Goal: Transaction & Acquisition: Purchase product/service

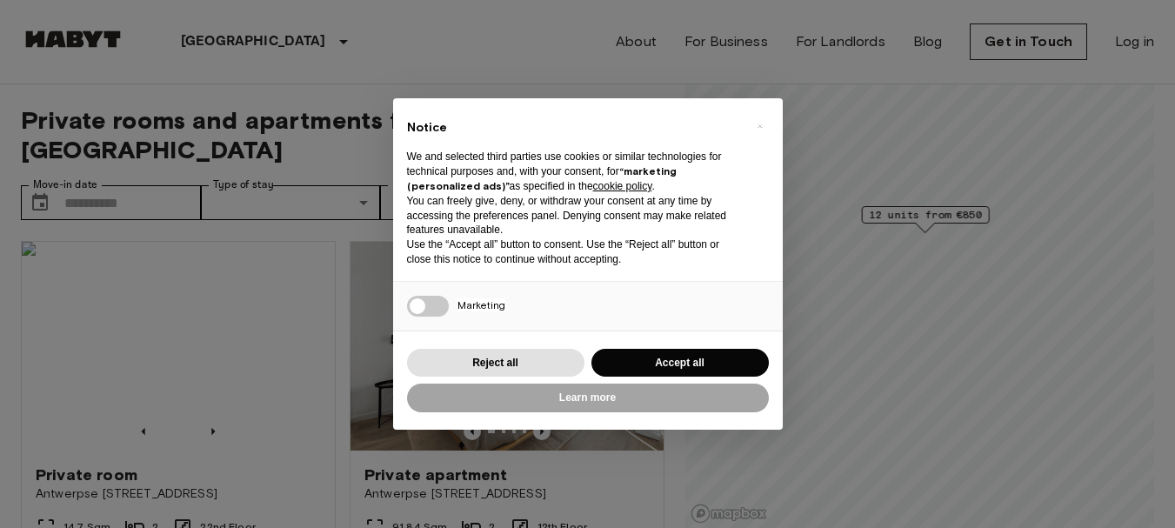
scroll to position [174, 0]
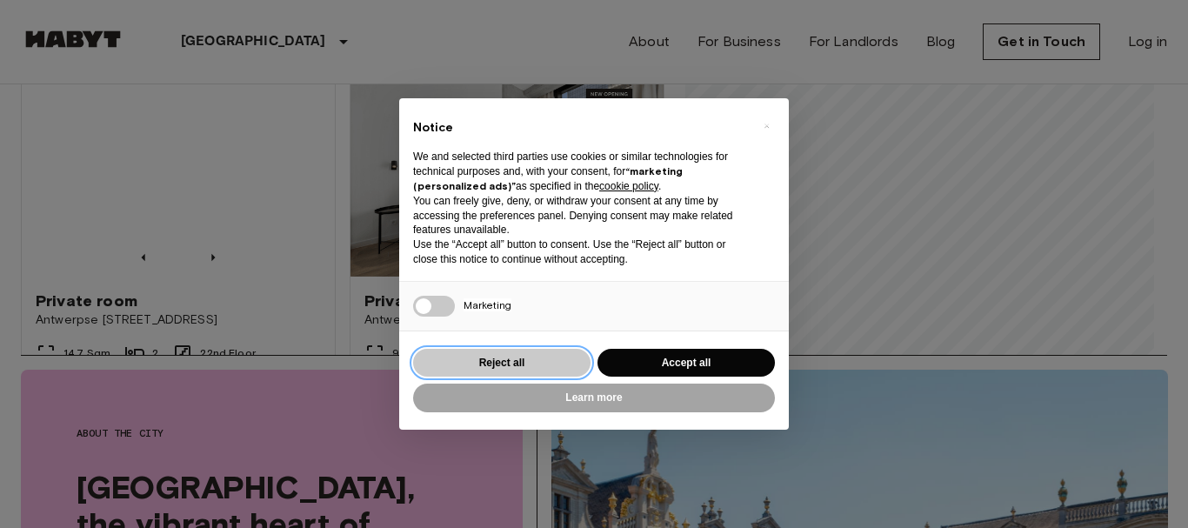
click at [545, 361] on button "Reject all" at bounding box center [501, 363] width 177 height 29
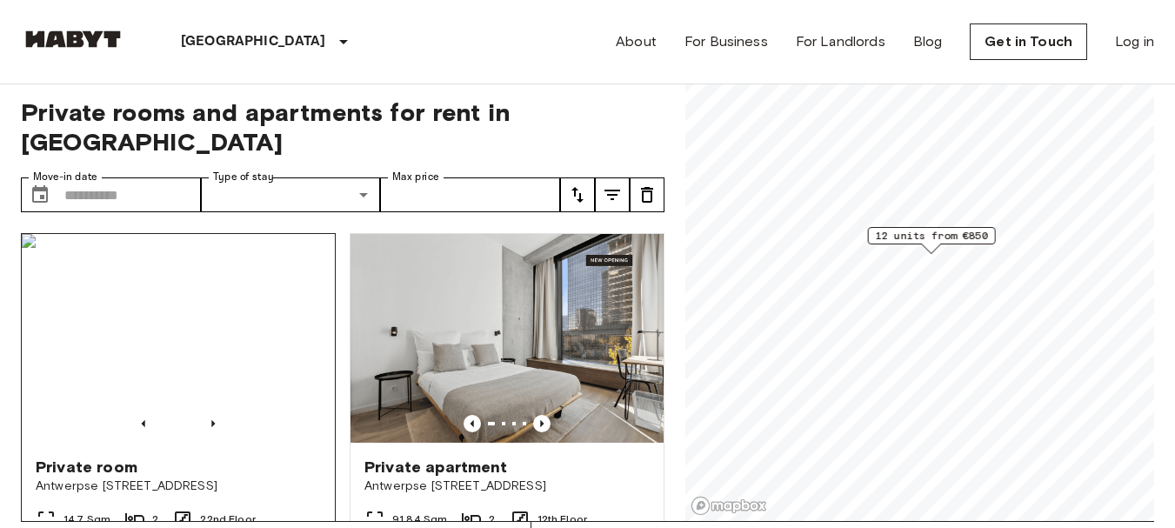
scroll to position [0, 0]
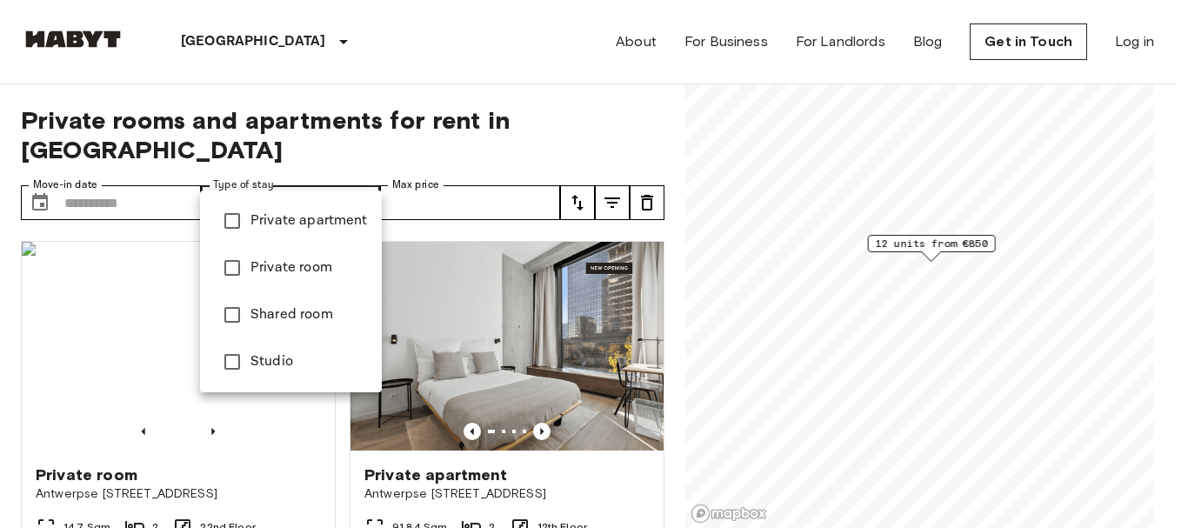
click at [318, 256] on li "Private room" at bounding box center [291, 267] width 182 height 47
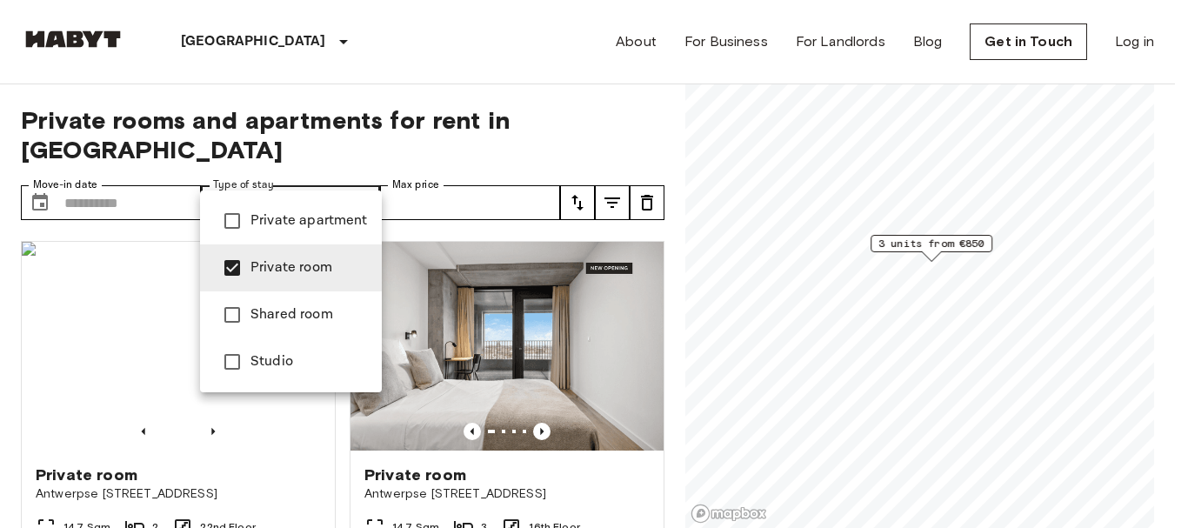
click at [315, 230] on span "Private apartment" at bounding box center [309, 221] width 117 height 21
type input "**********"
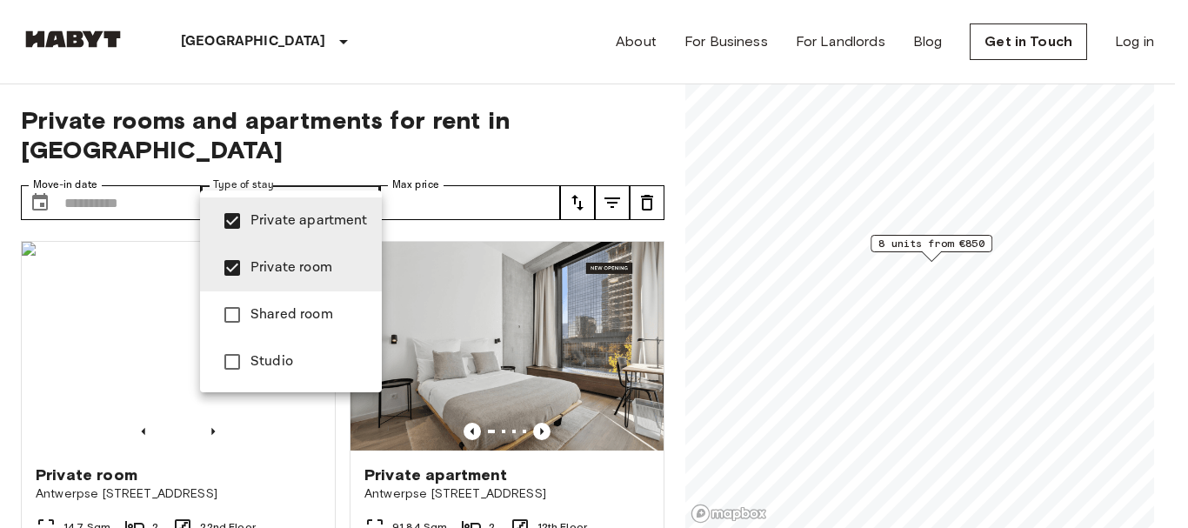
click at [573, 97] on div at bounding box center [594, 264] width 1188 height 528
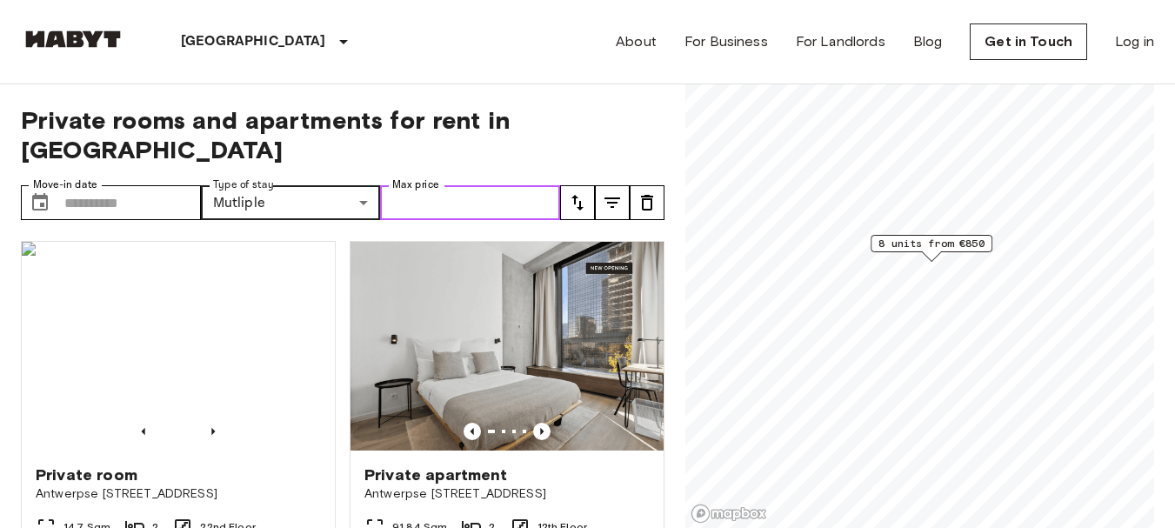
click at [496, 187] on input "Max price" at bounding box center [470, 202] width 180 height 35
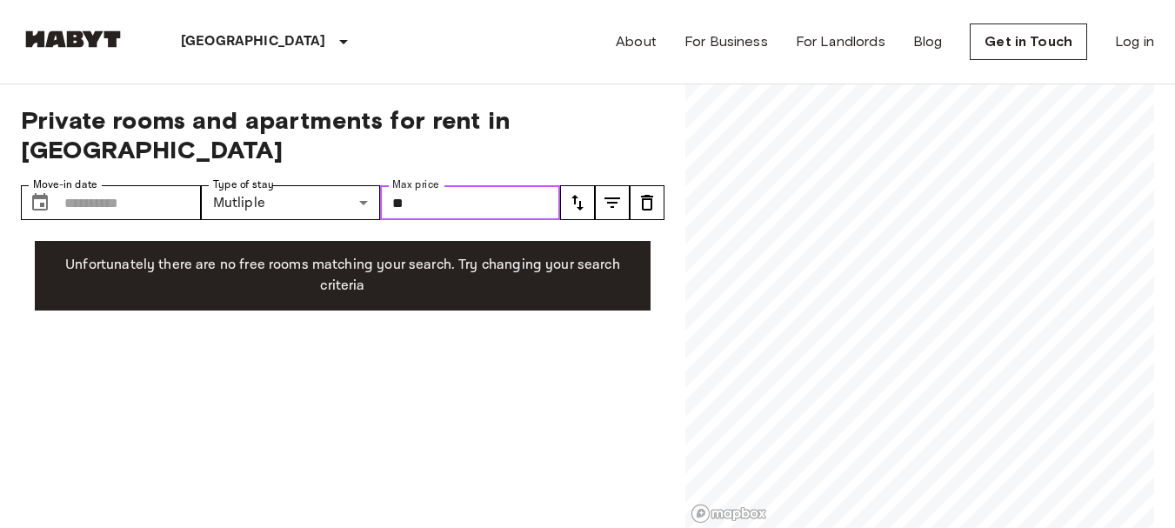
type input "*"
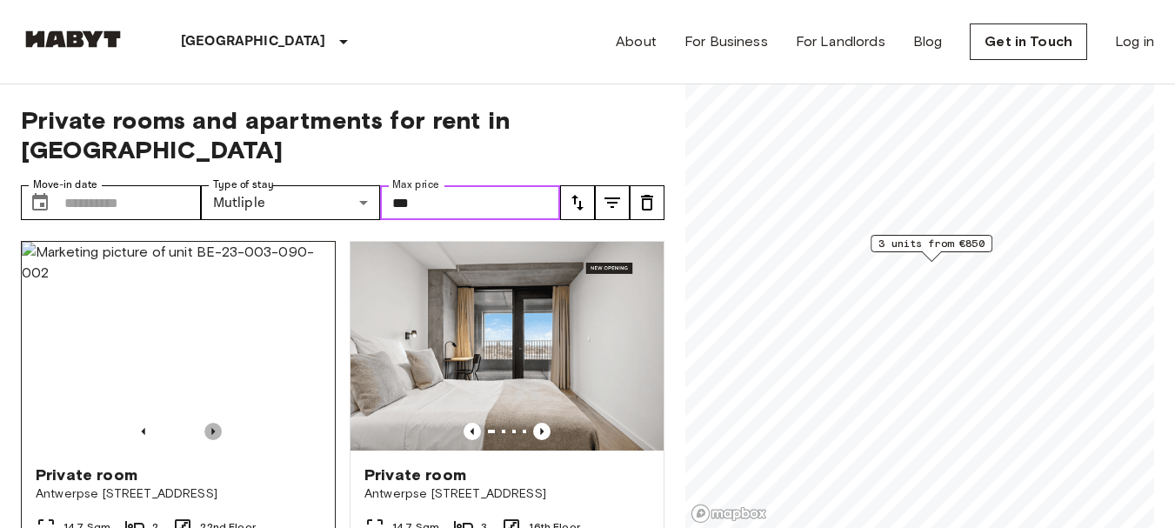
click at [214, 423] on icon "Previous image" at bounding box center [212, 431] width 17 height 17
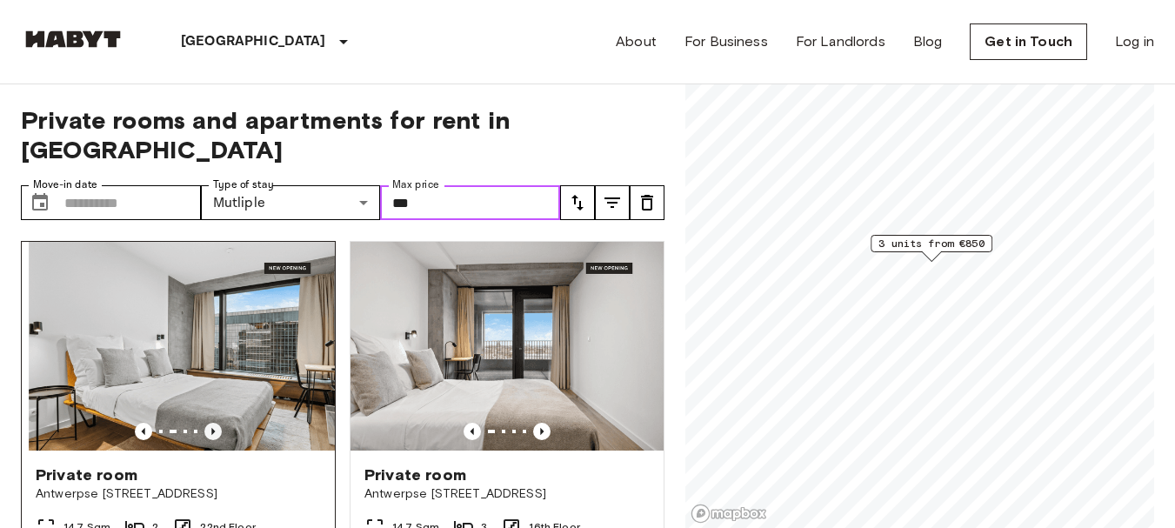
click at [215, 423] on icon "Previous image" at bounding box center [212, 431] width 17 height 17
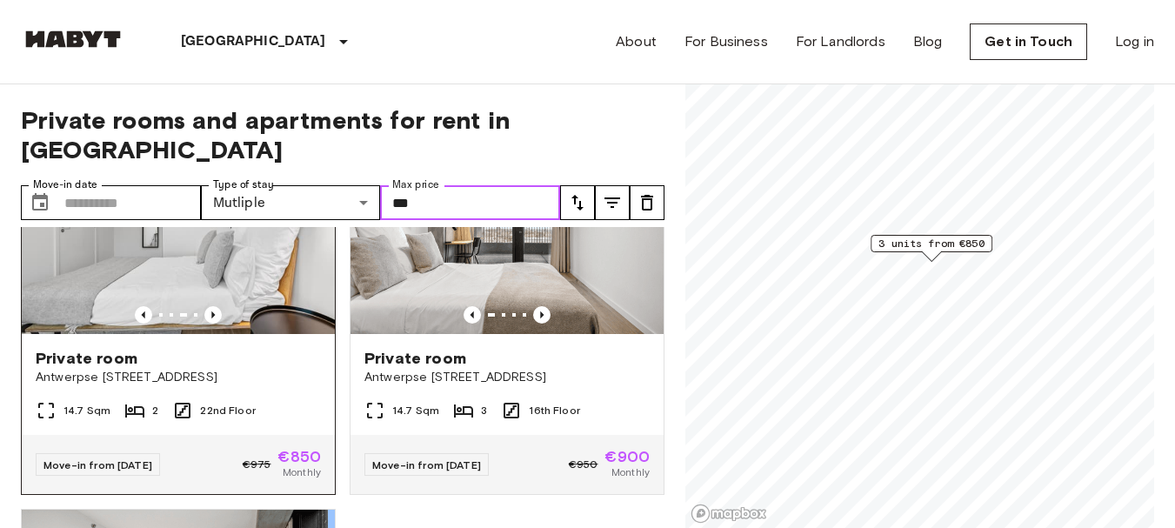
scroll to position [87, 0]
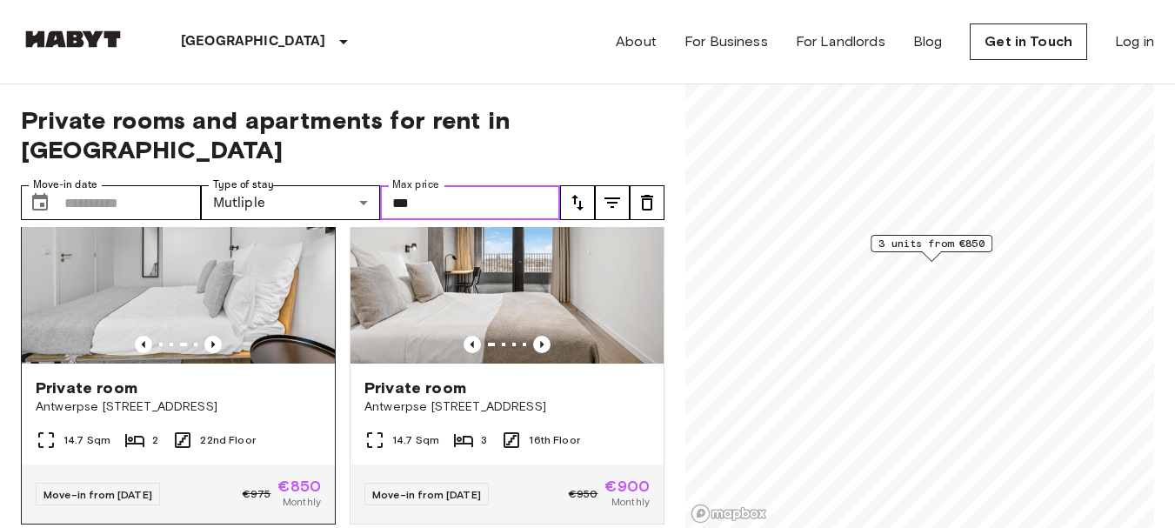
click at [237, 301] on img at bounding box center [178, 259] width 313 height 209
type input "***"
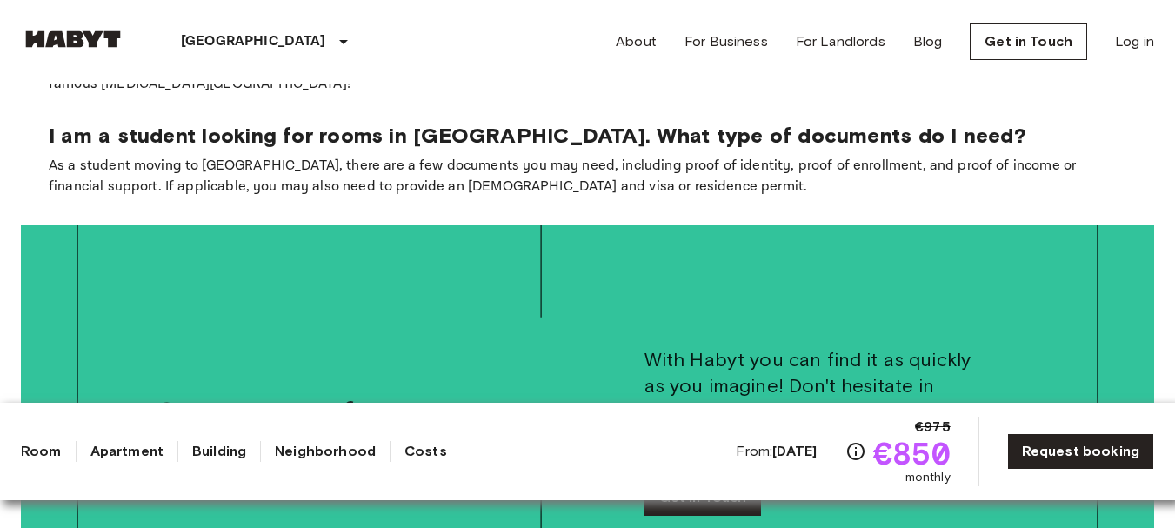
scroll to position [3915, 0]
